Goal: Navigation & Orientation: Find specific page/section

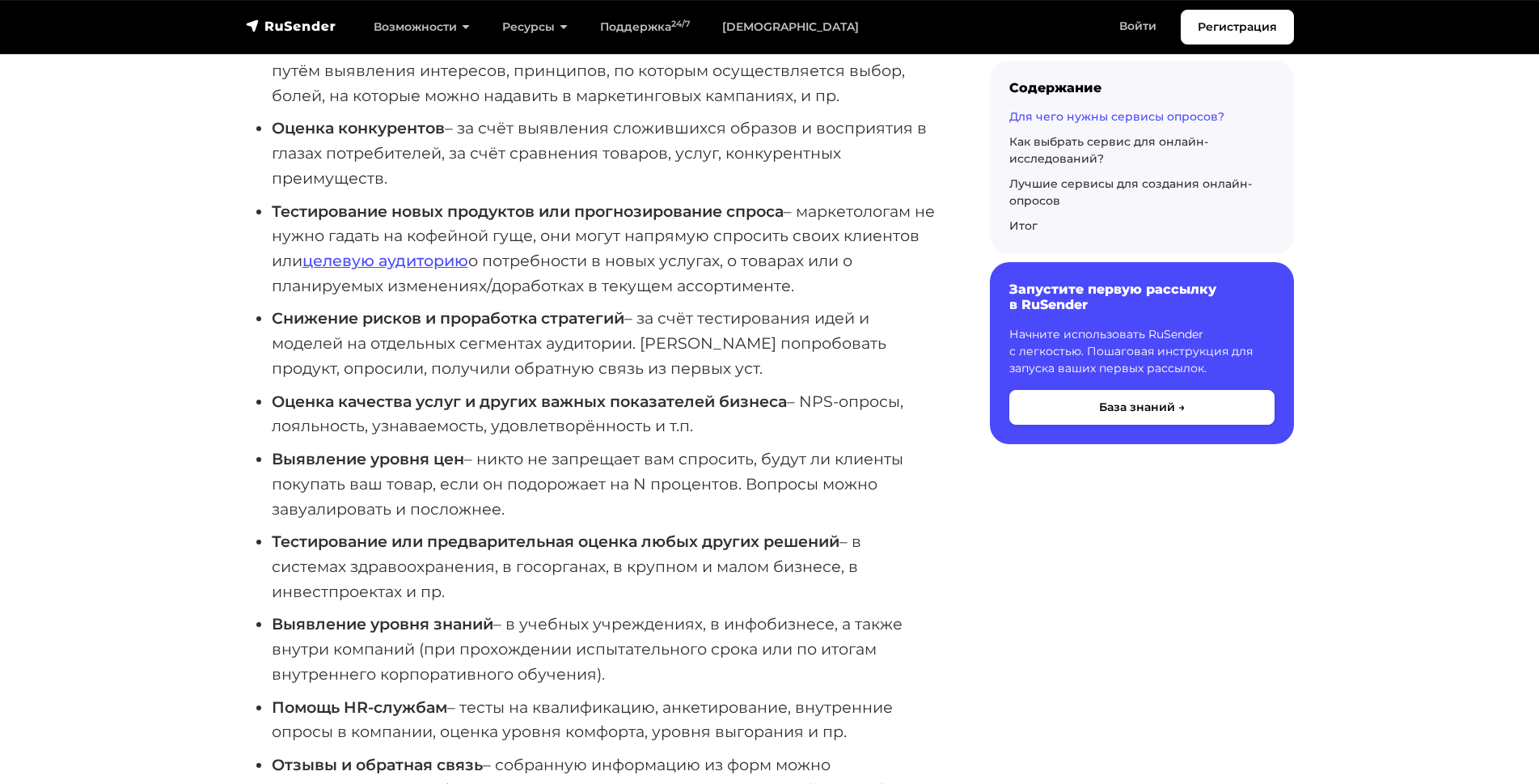
scroll to position [1361, 0]
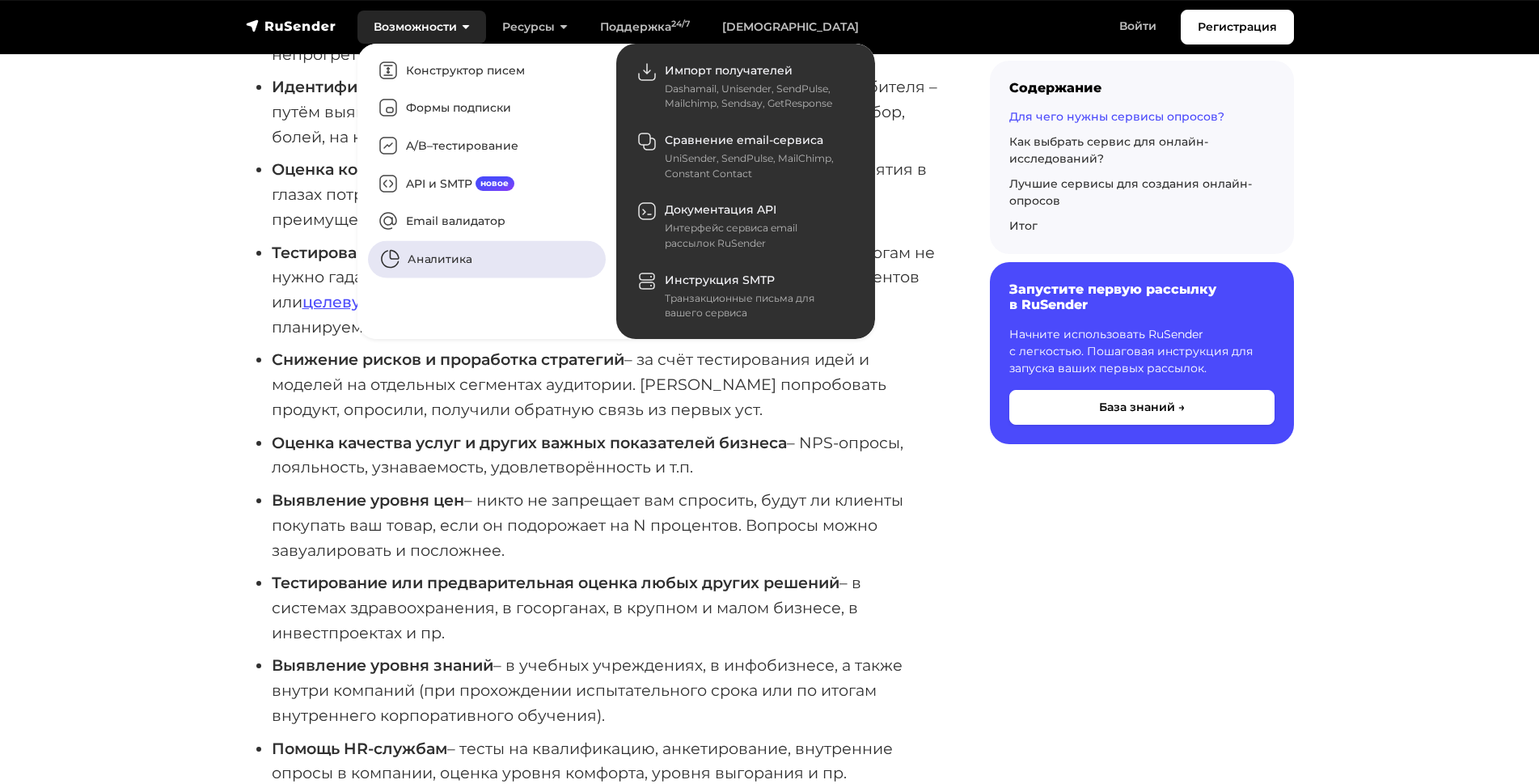
click at [421, 273] on link "Аналитика" at bounding box center [487, 259] width 238 height 38
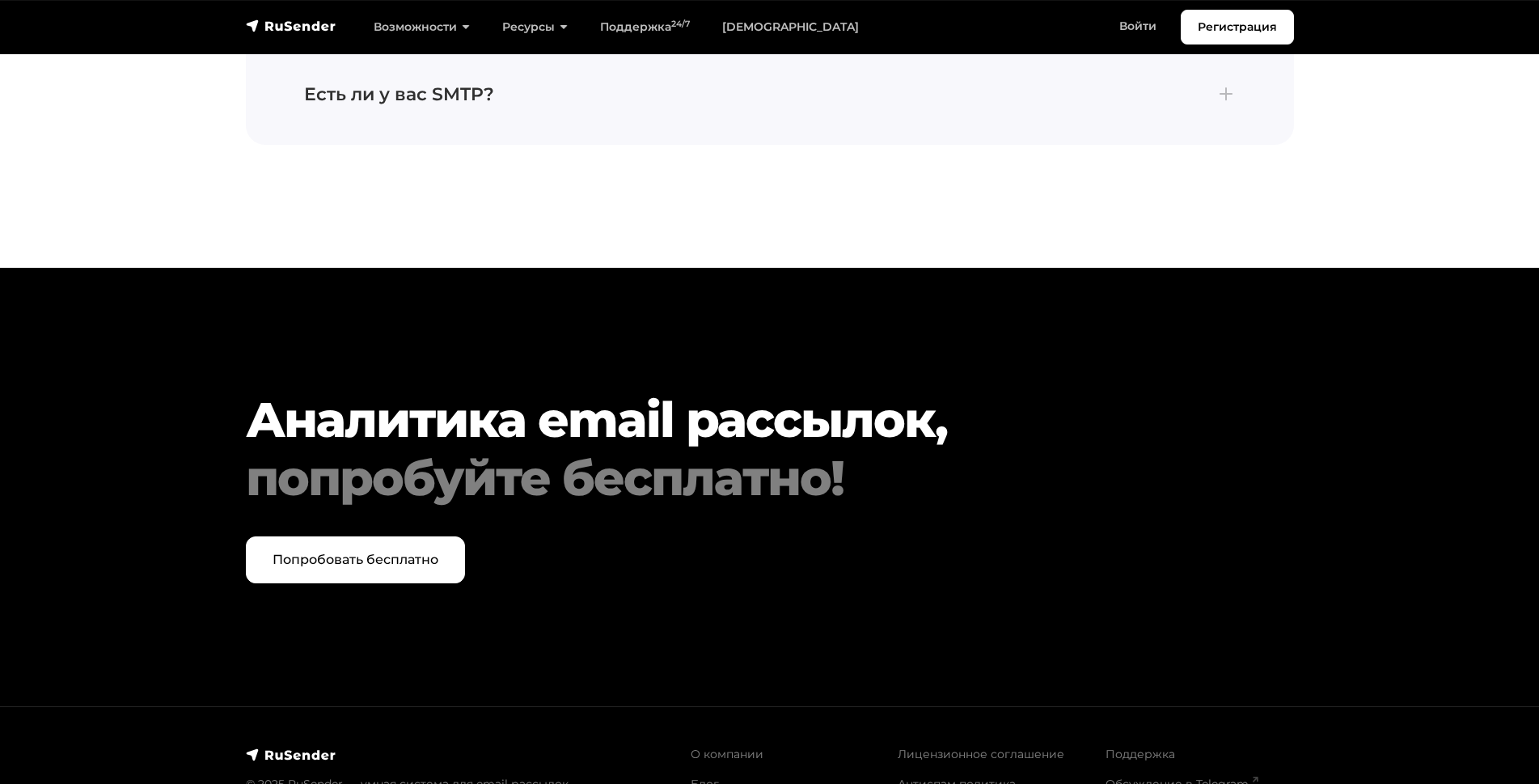
scroll to position [5100, 0]
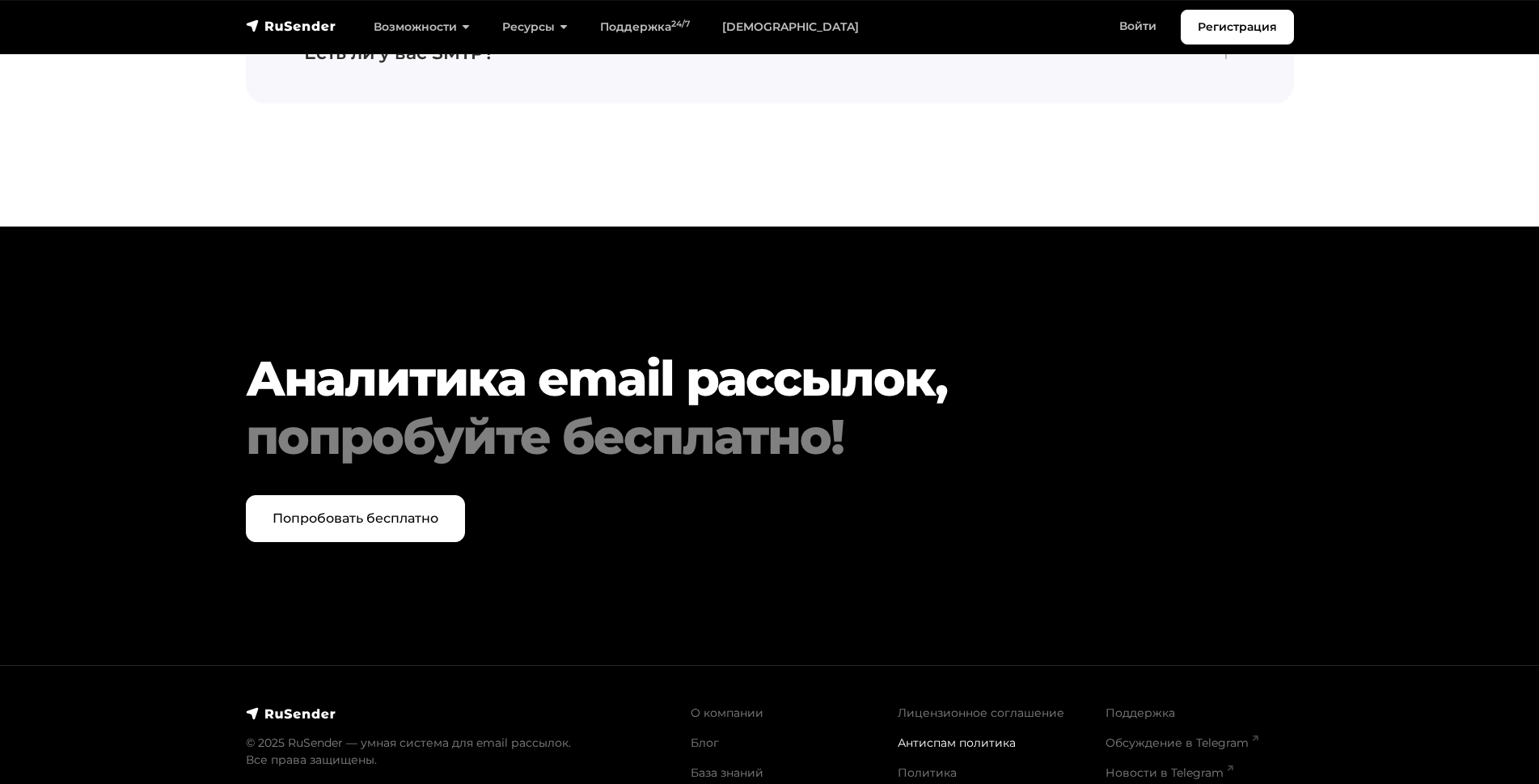
click at [908, 735] on link "Антиспам политика" at bounding box center [956, 743] width 118 height 15
